Goal: Task Accomplishment & Management: Manage account settings

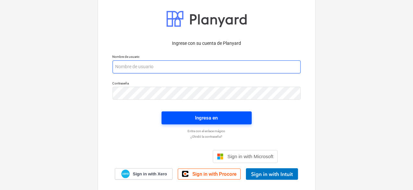
type input "[PERSON_NAME][EMAIL_ADDRESS][DOMAIN_NAME]"
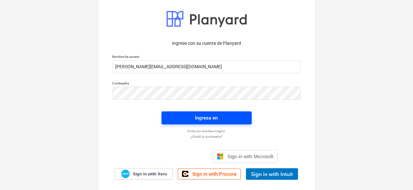
click at [225, 120] on span "Ingresa en" at bounding box center [206, 118] width 75 height 8
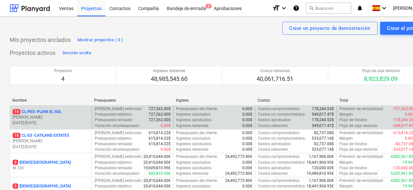
click at [65, 111] on div "14 CL-PES - [GEOGRAPHIC_DATA]" at bounding box center [51, 112] width 77 height 6
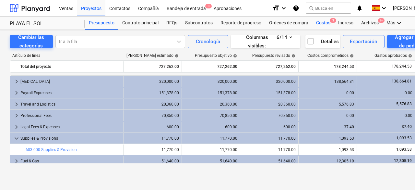
click at [317, 24] on div "Costos 3" at bounding box center [323, 23] width 22 height 13
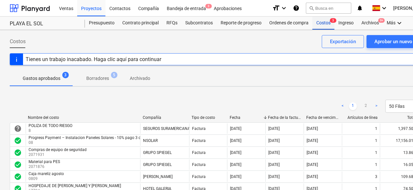
click at [321, 23] on div "Costos 3" at bounding box center [323, 23] width 22 height 13
click at [87, 9] on div "Proyectos" at bounding box center [91, 8] width 28 height 17
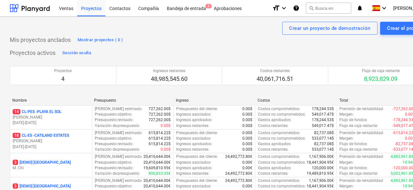
click at [59, 142] on p "[PERSON_NAME]" at bounding box center [51, 141] width 77 height 6
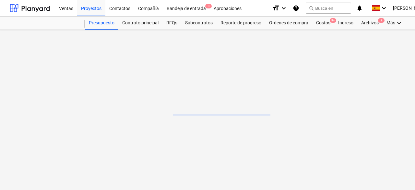
click at [60, 142] on main at bounding box center [222, 110] width 444 height 160
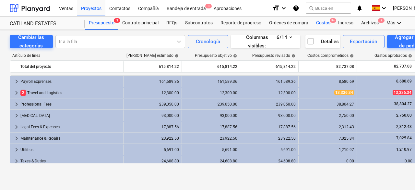
click at [326, 22] on div "Costos 9+" at bounding box center [323, 23] width 22 height 13
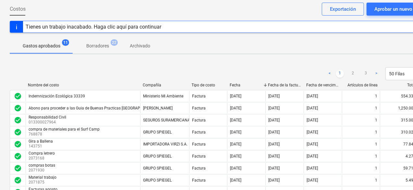
scroll to position [65, 0]
